Goal: Transaction & Acquisition: Download file/media

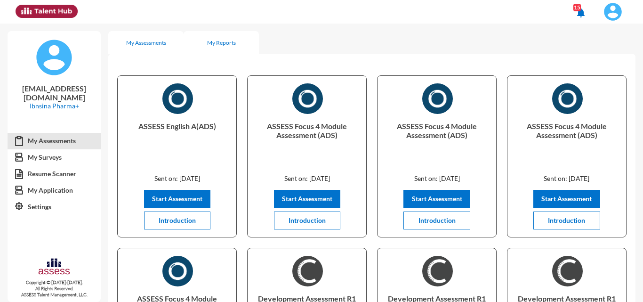
click at [227, 32] on div "My Reports" at bounding box center [221, 42] width 75 height 23
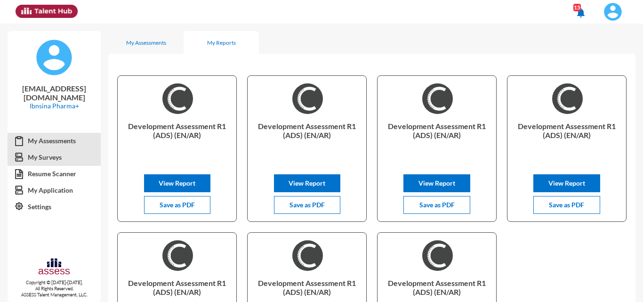
click at [58, 160] on link "My Surveys" at bounding box center [54, 157] width 93 height 17
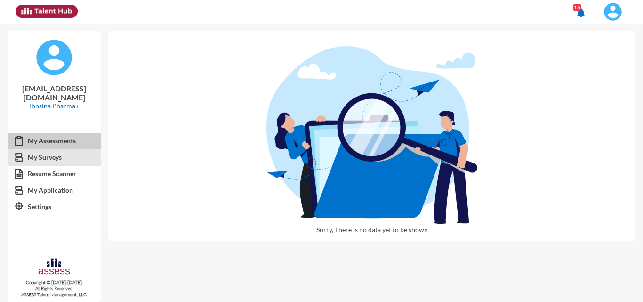
click at [64, 147] on link "My Assessments" at bounding box center [54, 140] width 93 height 17
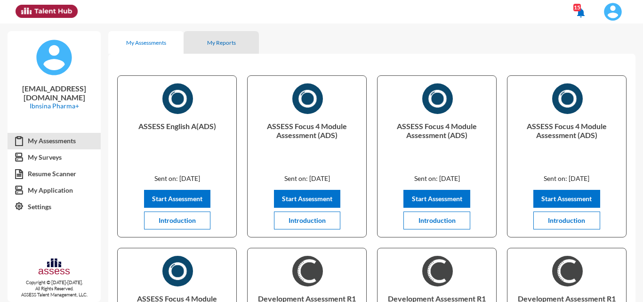
click at [208, 40] on div "My Reports" at bounding box center [221, 42] width 29 height 7
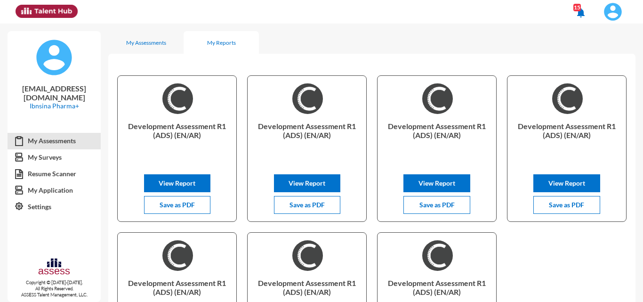
click at [616, 14] on img at bounding box center [613, 11] width 19 height 19
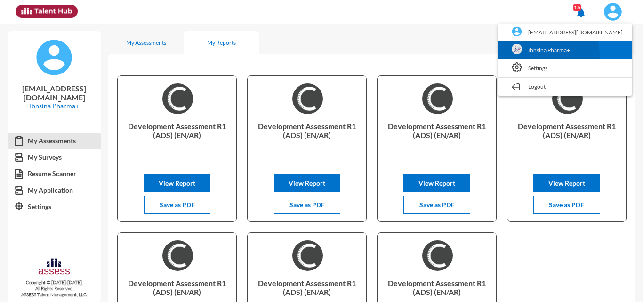
click at [577, 55] on link "Ibnsina Pharma+" at bounding box center [565, 50] width 125 height 18
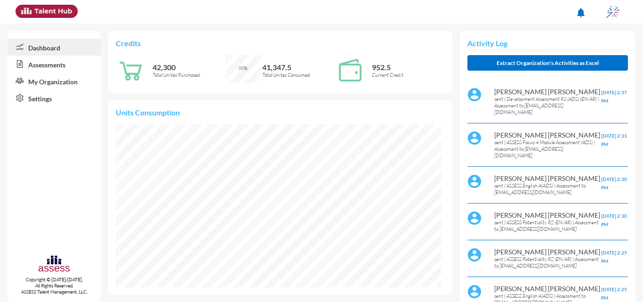
scroll to position [74, 148]
click at [53, 64] on link "Assessments" at bounding box center [54, 64] width 93 height 17
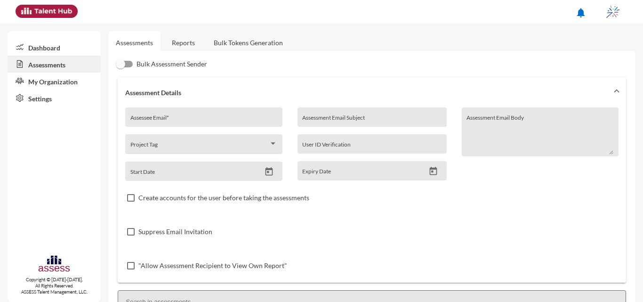
click at [177, 49] on link "Reports" at bounding box center [183, 42] width 38 height 23
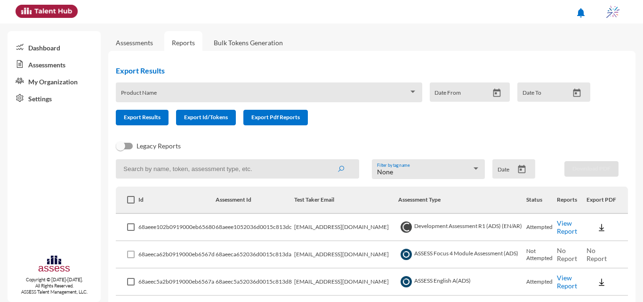
click at [520, 169] on icon "Open calendar" at bounding box center [522, 169] width 10 height 10
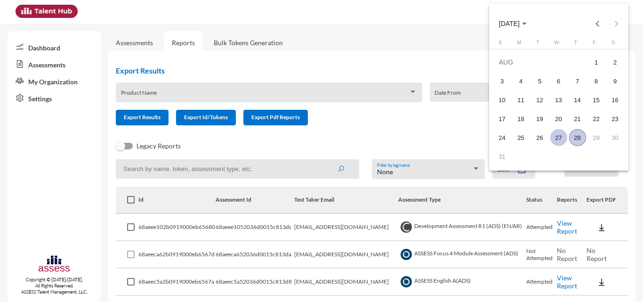
click at [560, 138] on div "27" at bounding box center [558, 137] width 17 height 17
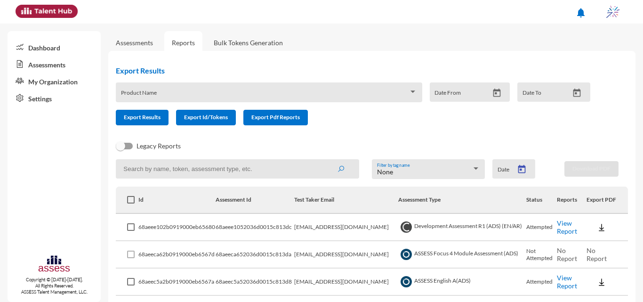
type input "8/27/2025"
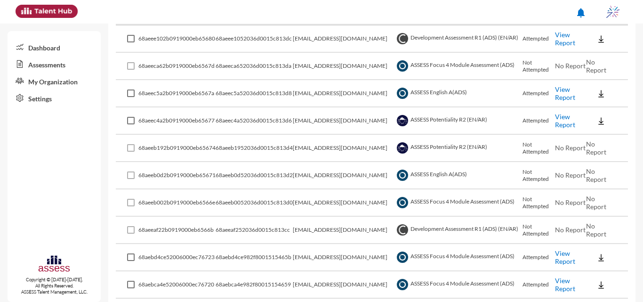
scroll to position [47, 0]
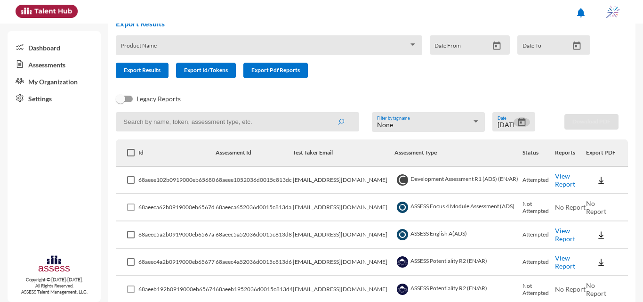
click at [307, 124] on input at bounding box center [237, 121] width 243 height 19
type input "intern"
click at [326, 113] on button "submit" at bounding box center [341, 121] width 30 height 17
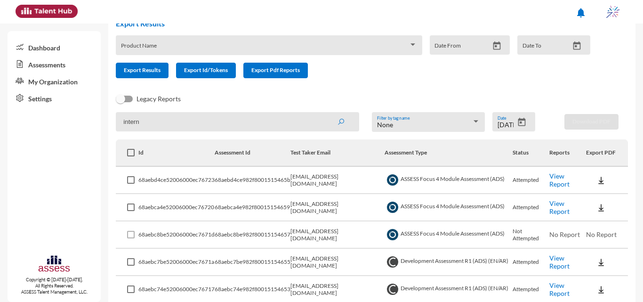
scroll to position [90, 0]
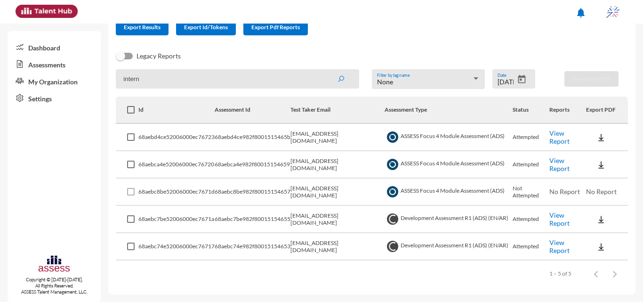
click at [564, 138] on link "View Report" at bounding box center [559, 137] width 20 height 16
click at [559, 220] on link "View Report" at bounding box center [559, 219] width 20 height 16
click at [557, 250] on link "View Report" at bounding box center [559, 246] width 20 height 16
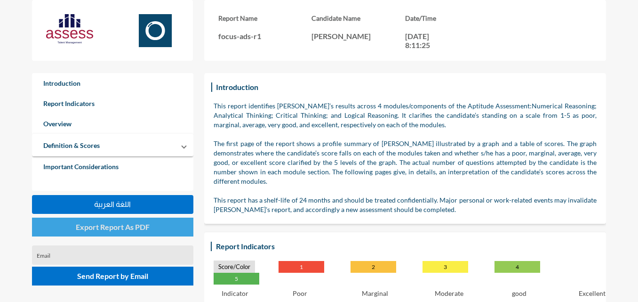
click at [136, 228] on span "Export Report As PDF" at bounding box center [113, 226] width 74 height 9
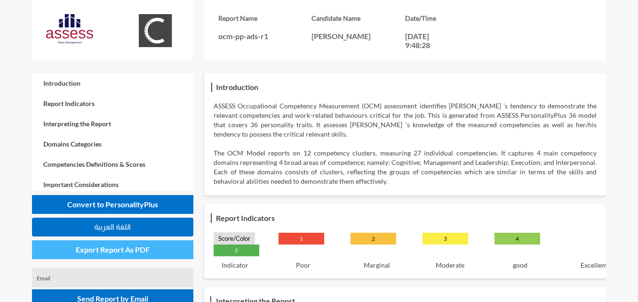
click at [180, 250] on button "Export Report As PDF" at bounding box center [112, 249] width 161 height 19
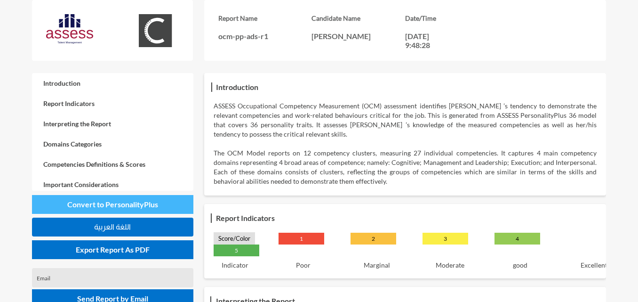
click at [166, 200] on button "Convert to PersonalityPlus" at bounding box center [112, 204] width 161 height 19
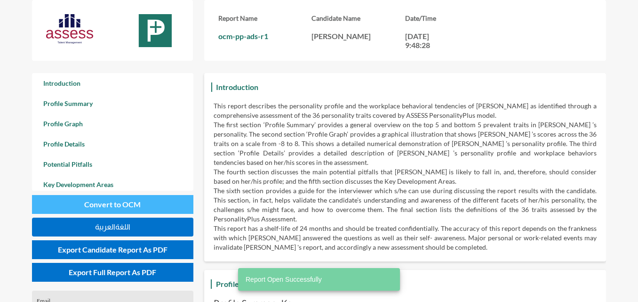
scroll to position [302, 638]
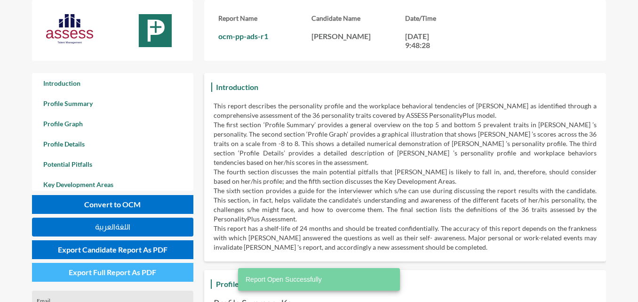
click at [152, 276] on button "Export Full Report As PDF" at bounding box center [112, 272] width 161 height 19
